Goal: Task Accomplishment & Management: Manage account settings

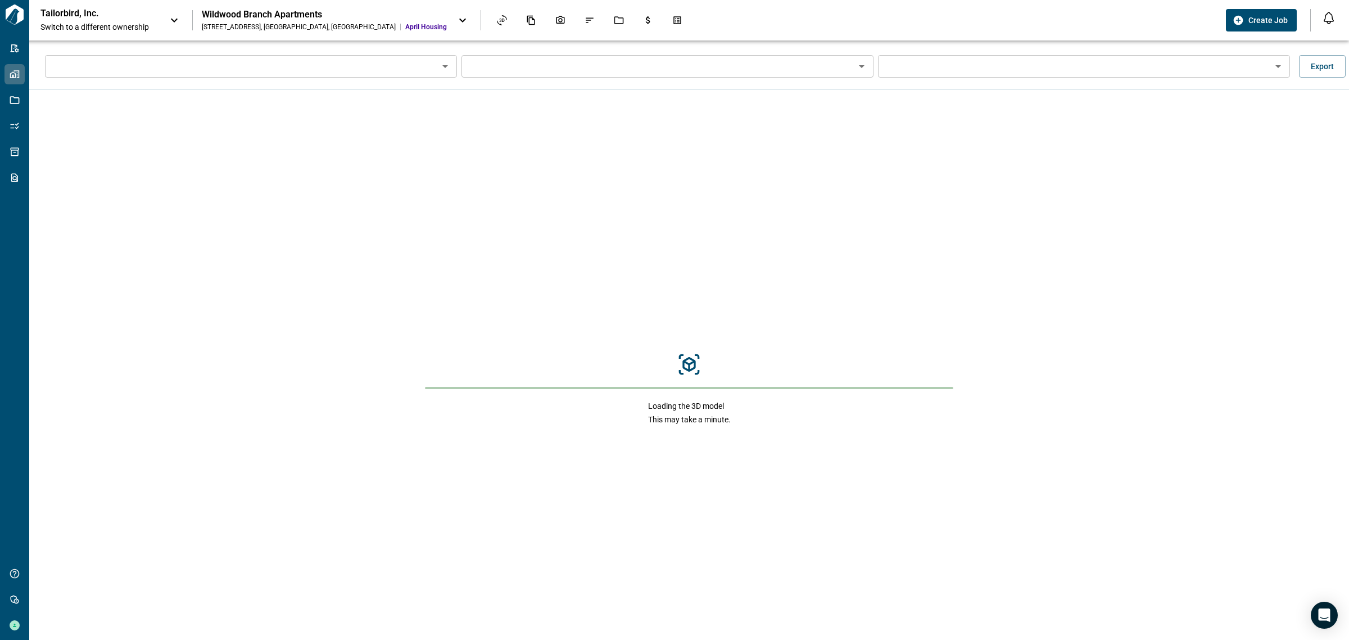
type input "****"
type input "**********"
